Goal: Task Accomplishment & Management: Complete application form

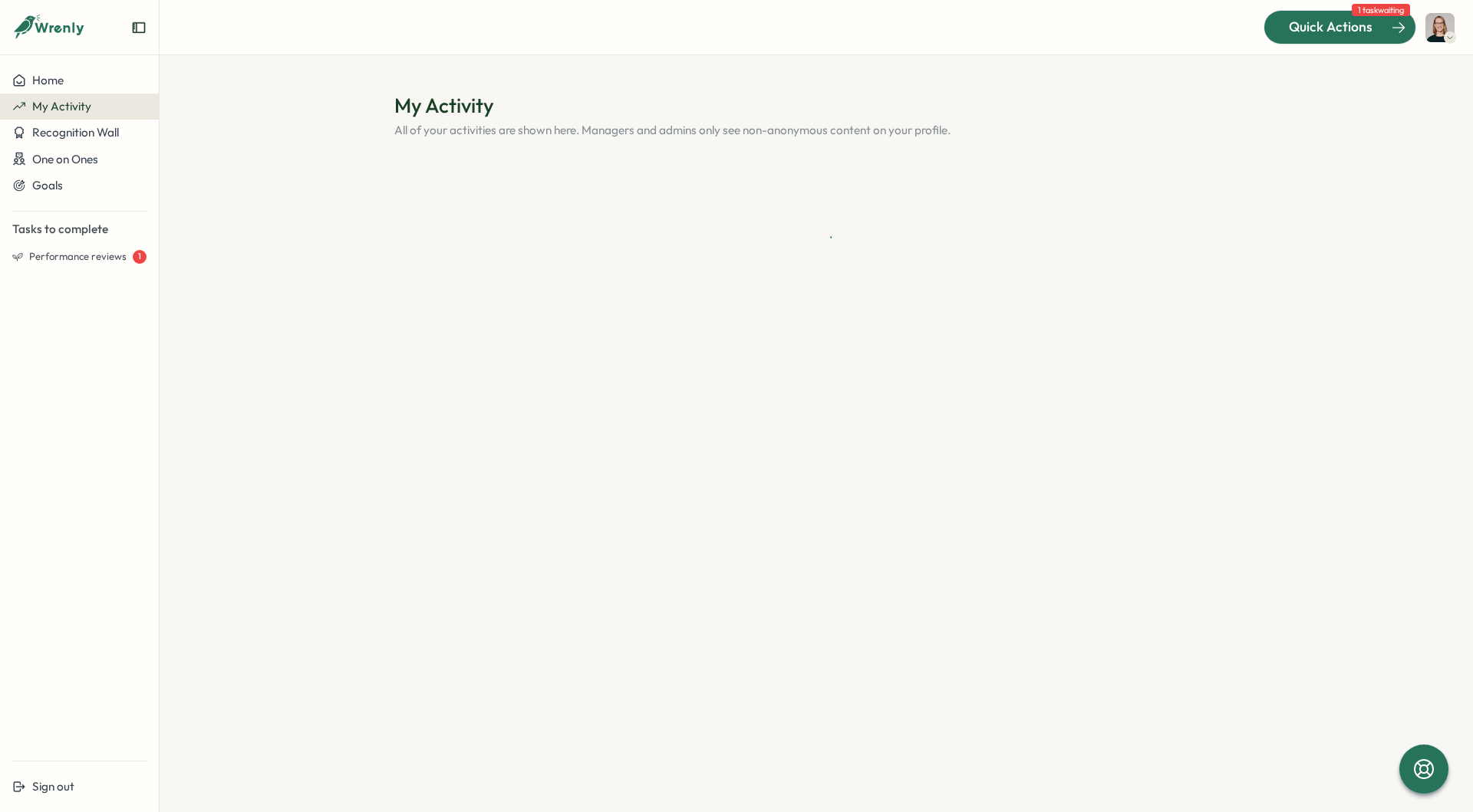
click at [1368, 38] on div at bounding box center [1340, 26] width 151 height 32
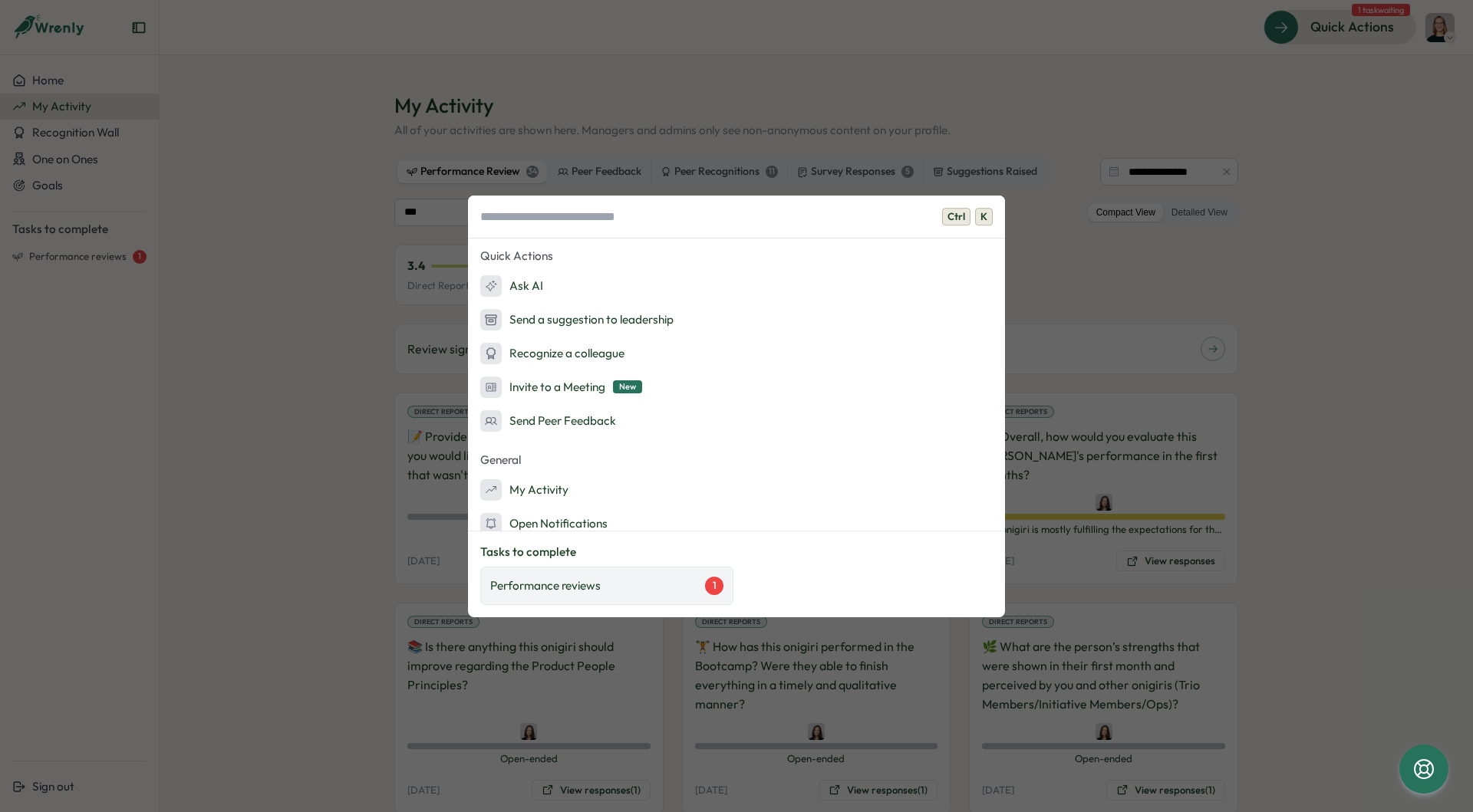
click at [668, 584] on div "Performance reviews 1" at bounding box center [607, 586] width 233 height 18
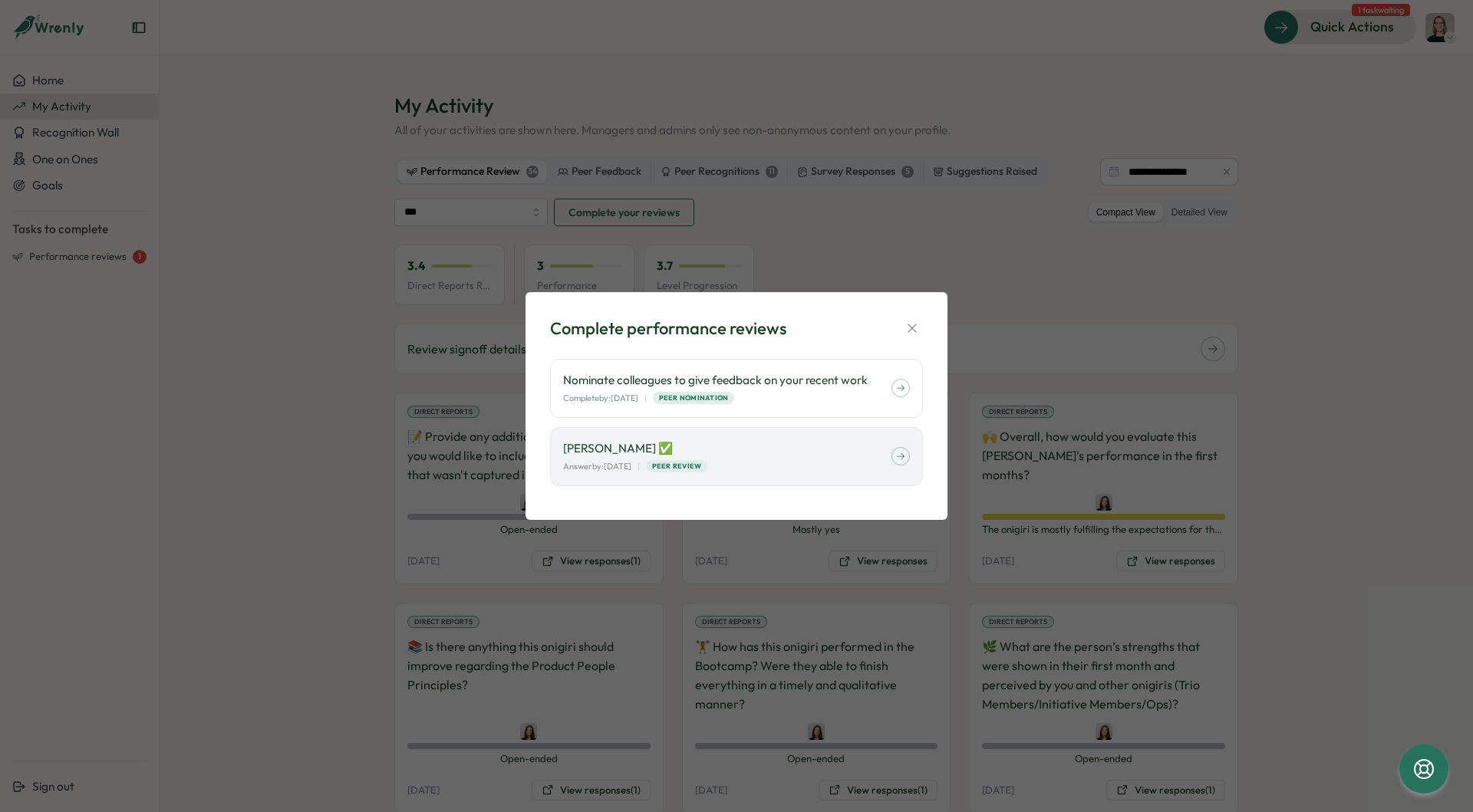
click at [226, 307] on div "Complete performance reviews Nominate colleagues to give feedback on your recen…" at bounding box center [736, 406] width 1473 height 812
click at [98, 321] on div "Complete performance reviews Nominate colleagues to give feedback on your recen…" at bounding box center [736, 406] width 1473 height 812
click at [1408, 379] on div "Complete performance reviews Nominate colleagues to give feedback on your recen…" at bounding box center [736, 406] width 1473 height 812
click at [346, 231] on div "Complete performance reviews Nominate colleagues to give feedback on your recen…" at bounding box center [736, 406] width 1473 height 812
click at [910, 325] on icon "button" at bounding box center [913, 328] width 15 height 15
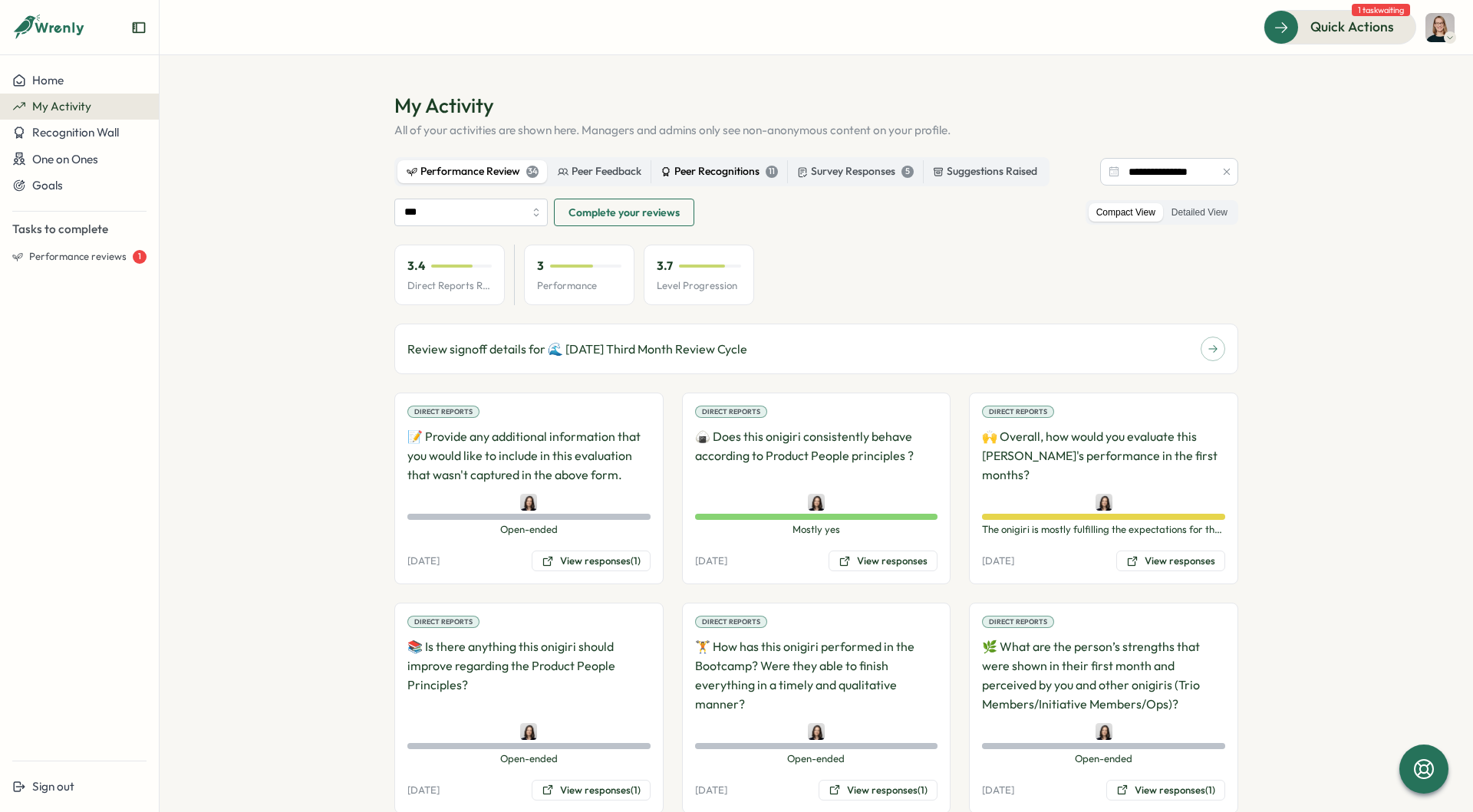
click at [739, 167] on div "Peer Recognitions 11" at bounding box center [719, 172] width 117 height 17
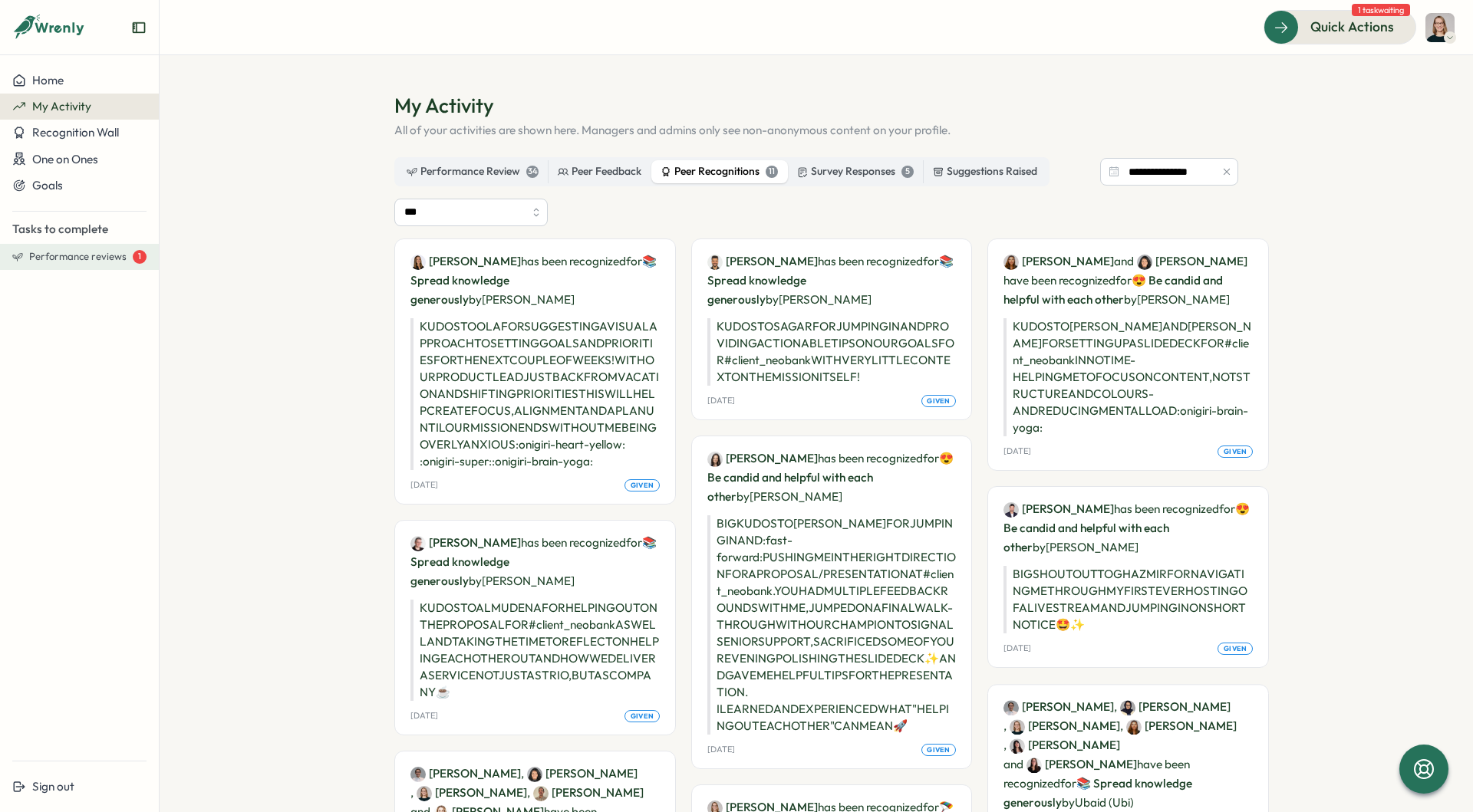
click at [102, 248] on button "Performance reviews 1" at bounding box center [80, 257] width 159 height 26
